Goal: Task Accomplishment & Management: Use online tool/utility

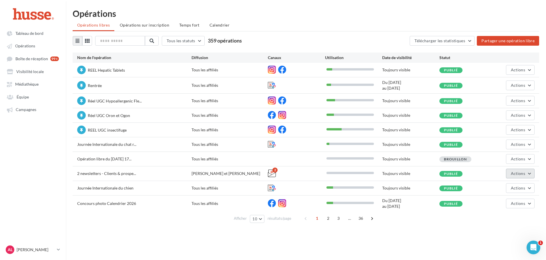
click at [526, 171] on button "Actions" at bounding box center [520, 174] width 29 height 10
click at [510, 187] on button "Editer" at bounding box center [505, 187] width 57 height 15
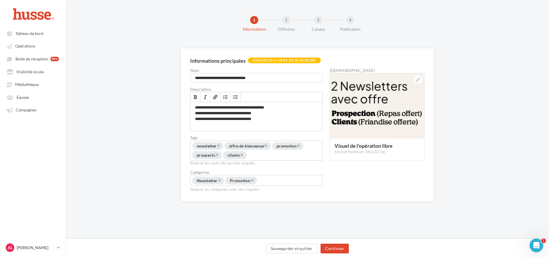
click at [332, 242] on div "Sauvegarder et quitter Continuer" at bounding box center [307, 247] width 483 height 19
click at [336, 246] on button "Continuer" at bounding box center [334, 248] width 28 height 10
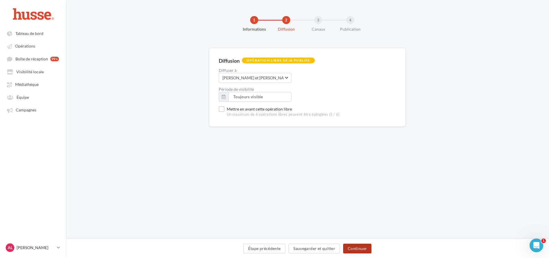
click at [349, 248] on button "Continuer" at bounding box center [357, 248] width 28 height 10
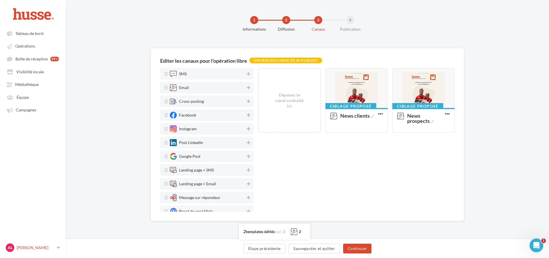
click at [58, 247] on link "AL [PERSON_NAME].l" at bounding box center [33, 247] width 57 height 11
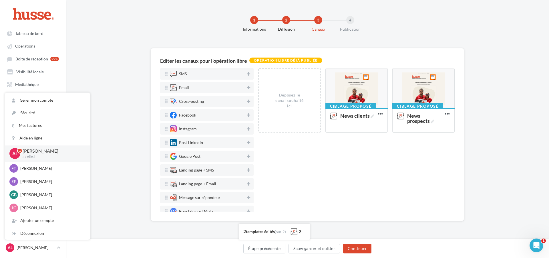
click at [106, 123] on div "Editer les canaux pour l'opération libre Opération libre déjà publiée SMS Email…" at bounding box center [307, 143] width 483 height 191
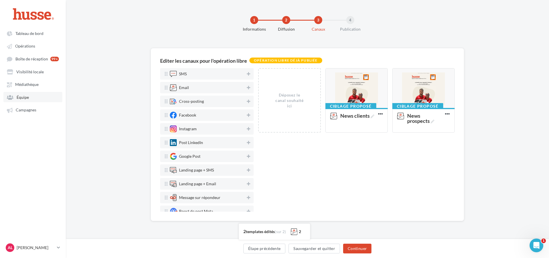
click at [28, 98] on span "Équipe" at bounding box center [23, 97] width 12 height 5
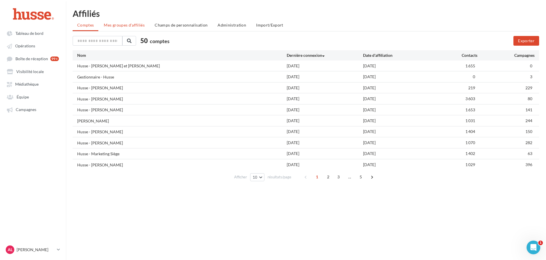
click at [121, 20] on li "Mes groupes d'affiliés" at bounding box center [124, 25] width 50 height 10
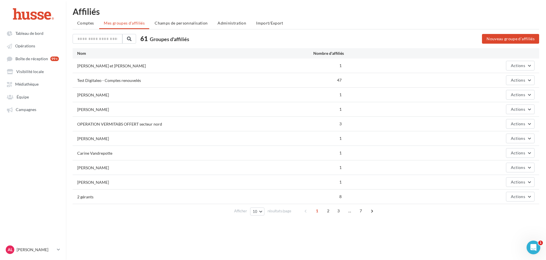
scroll to position [9, 0]
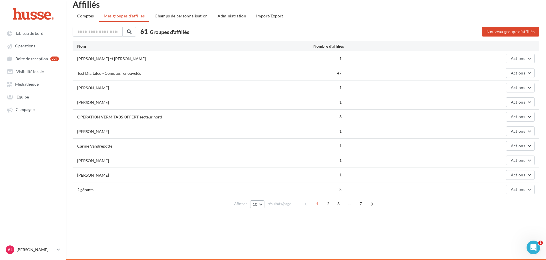
click at [258, 204] on button "10" at bounding box center [257, 205] width 15 height 8
click at [265, 194] on button "100" at bounding box center [270, 194] width 40 height 10
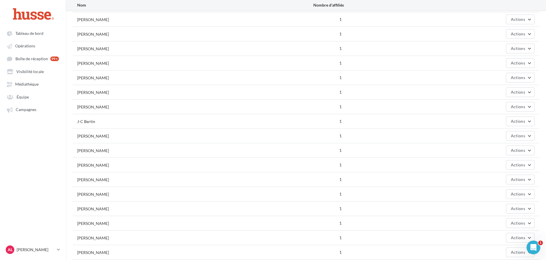
scroll to position [602, 0]
click at [25, 41] on ul "Tableau de bord Opérations Boîte de réception 99+ Visibilité locale Équipe" at bounding box center [32, 71] width 65 height 91
click at [25, 46] on span "Opérations" at bounding box center [25, 46] width 20 height 5
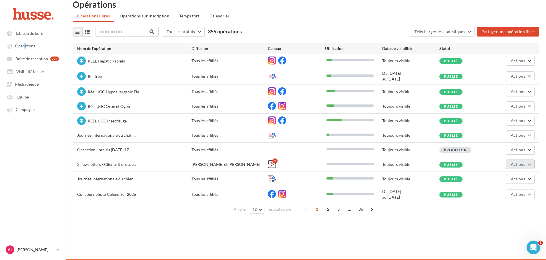
click at [518, 161] on button "Actions" at bounding box center [520, 165] width 29 height 10
click at [512, 177] on button "Editer" at bounding box center [505, 178] width 57 height 15
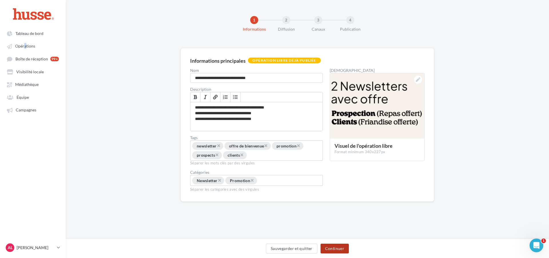
click at [340, 250] on button "Continuer" at bounding box center [334, 248] width 28 height 10
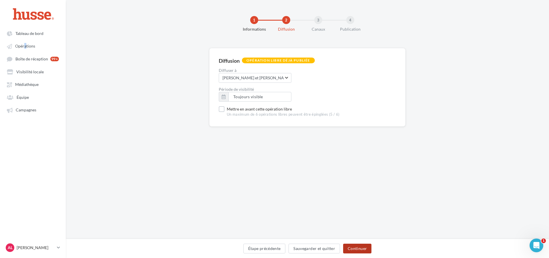
click at [350, 248] on button "Continuer" at bounding box center [357, 248] width 28 height 10
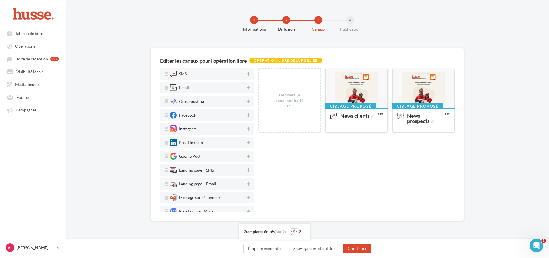
click at [347, 90] on div at bounding box center [357, 88] width 62 height 40
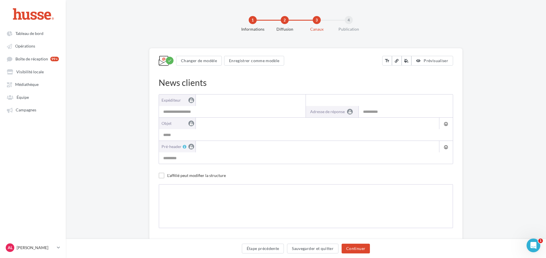
type input "**********"
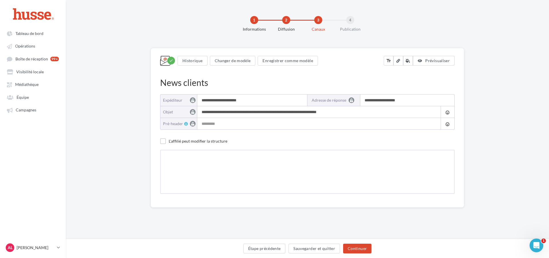
type input "**********"
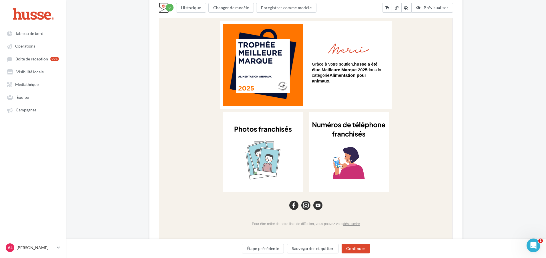
scroll to position [656, 0]
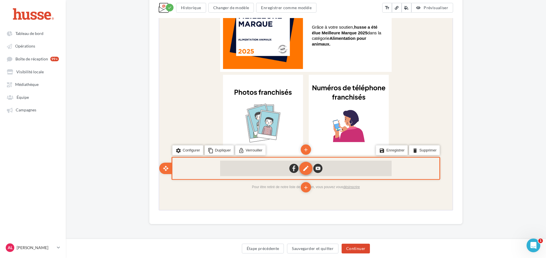
click at [305, 161] on div "edit" at bounding box center [305, 167] width 13 height 13
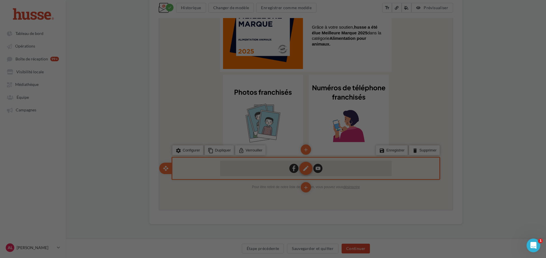
scroll to position [653, 0]
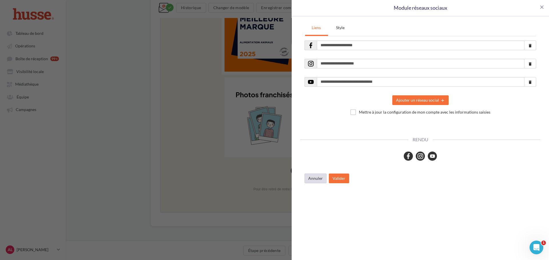
click at [316, 177] on button "Annuler" at bounding box center [315, 179] width 22 height 10
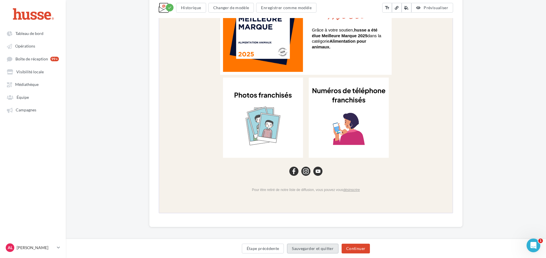
click at [311, 249] on button "Sauvegarder et quitter" at bounding box center [312, 248] width 51 height 10
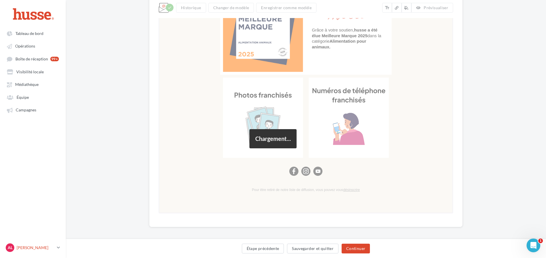
click at [59, 250] on icon at bounding box center [58, 247] width 3 height 5
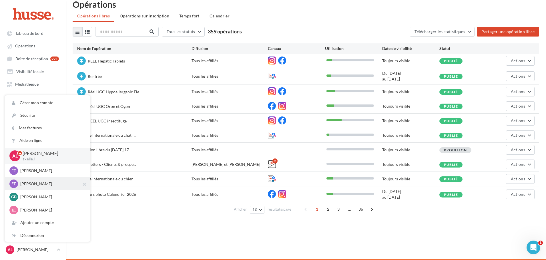
scroll to position [29, 0]
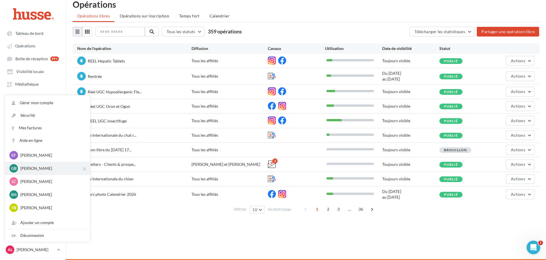
click at [36, 171] on p "Gilles BERTHEAUX" at bounding box center [51, 169] width 63 height 6
click at [43, 179] on p "Laurent CHEVALIER" at bounding box center [51, 182] width 63 height 6
